Goal: Task Accomplishment & Management: Complete application form

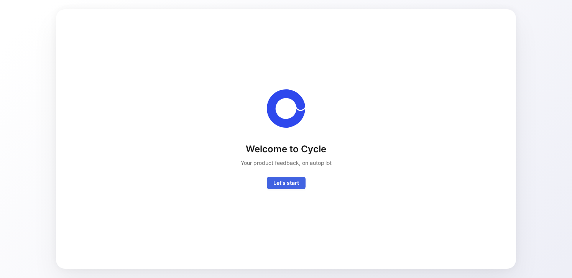
click at [291, 182] on span "Let's start" at bounding box center [287, 182] width 26 height 9
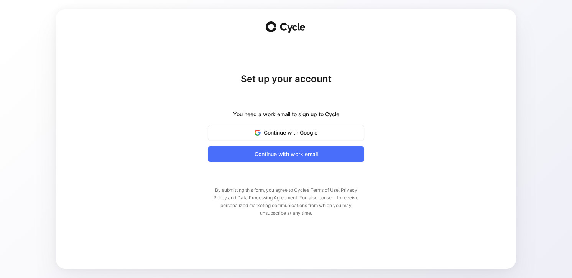
click at [287, 124] on div "You need a work email to sign up to Cycle Continue with Google Continue with wo…" at bounding box center [286, 136] width 157 height 52
click at [287, 128] on span "Continue with Google" at bounding box center [286, 132] width 137 height 9
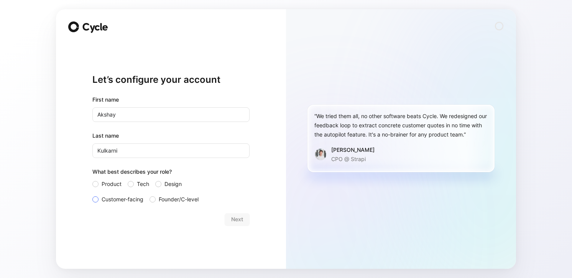
click at [107, 200] on span "Customer-facing" at bounding box center [123, 199] width 42 height 9
click at [92, 195] on input "Customer-facing" at bounding box center [92, 195] width 0 height 0
click at [243, 218] on span "Next" at bounding box center [237, 219] width 12 height 9
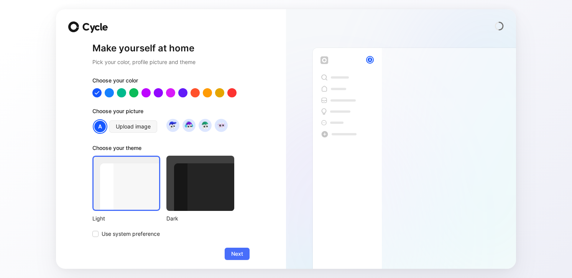
click at [197, 186] on div at bounding box center [201, 183] width 68 height 55
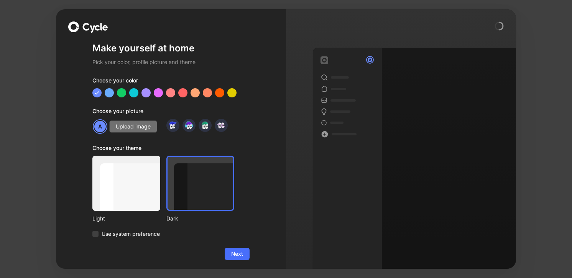
click at [134, 128] on span "Upload image" at bounding box center [133, 126] width 35 height 9
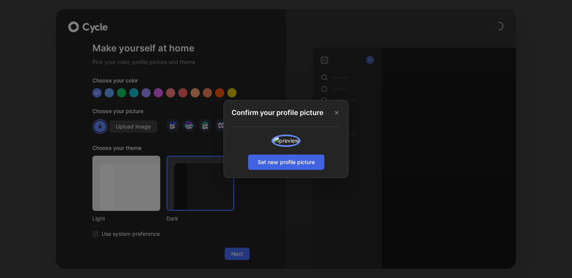
click at [280, 167] on span "Set new profile picture" at bounding box center [286, 162] width 57 height 9
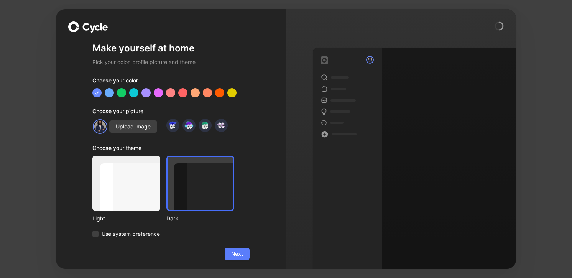
click at [237, 253] on span "Next" at bounding box center [237, 253] width 12 height 9
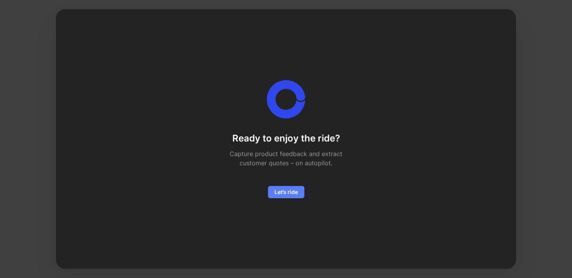
click at [300, 193] on button "Let’s ride" at bounding box center [286, 192] width 36 height 12
